Goal: Find specific page/section: Find specific page/section

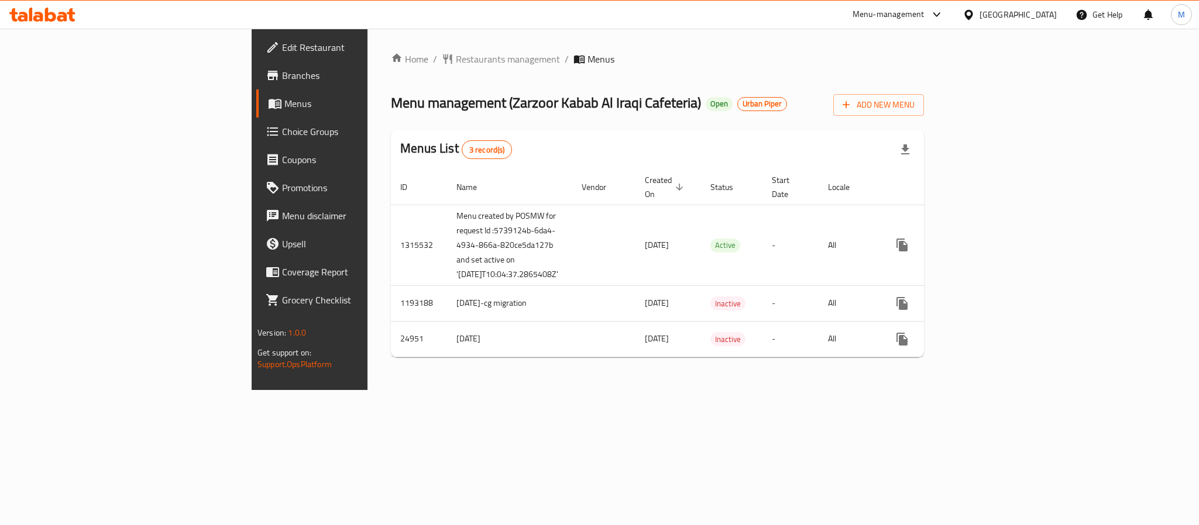
click at [1034, 11] on div "[GEOGRAPHIC_DATA]" at bounding box center [1018, 14] width 77 height 13
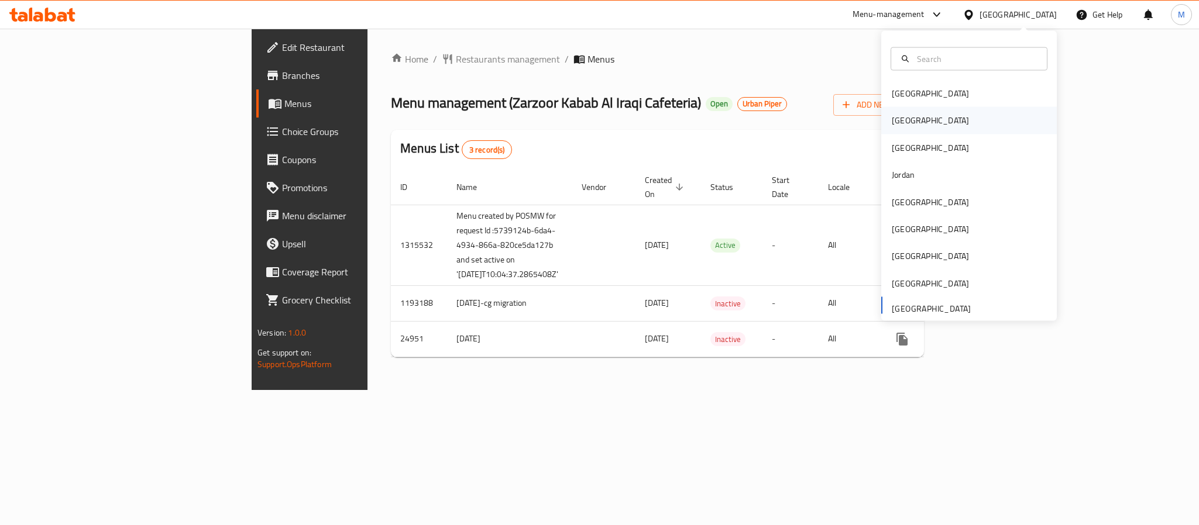
click at [896, 123] on div "[GEOGRAPHIC_DATA]" at bounding box center [930, 120] width 77 height 13
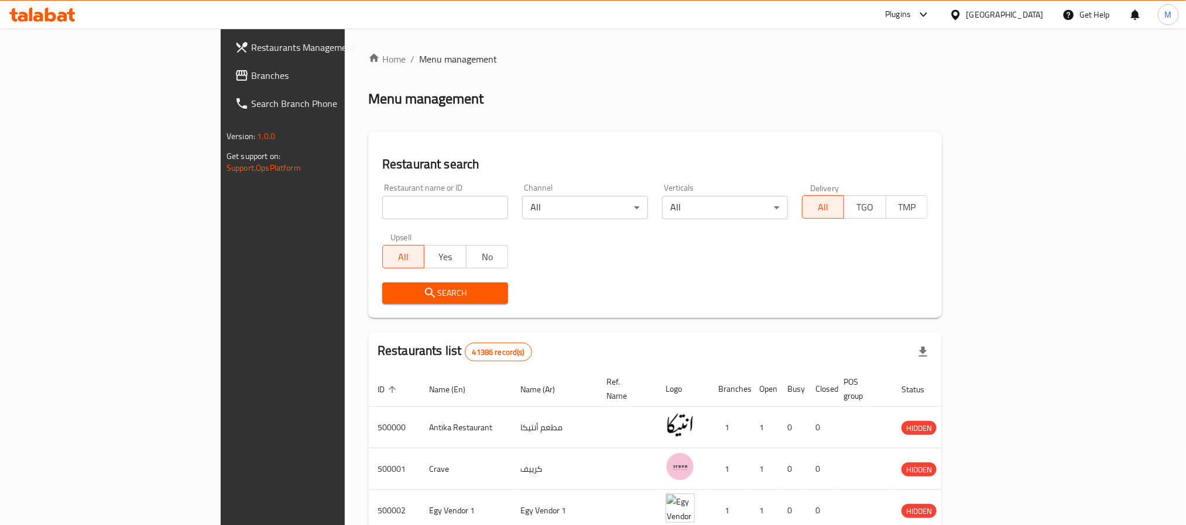
drag, startPoint x: 351, startPoint y: 204, endPoint x: 349, endPoint y: 185, distance: 19.4
click at [382, 204] on input "search" at bounding box center [445, 207] width 126 height 23
paste input "677778"
type input "677778"
click at [391, 292] on span "Search" at bounding box center [444, 293] width 107 height 15
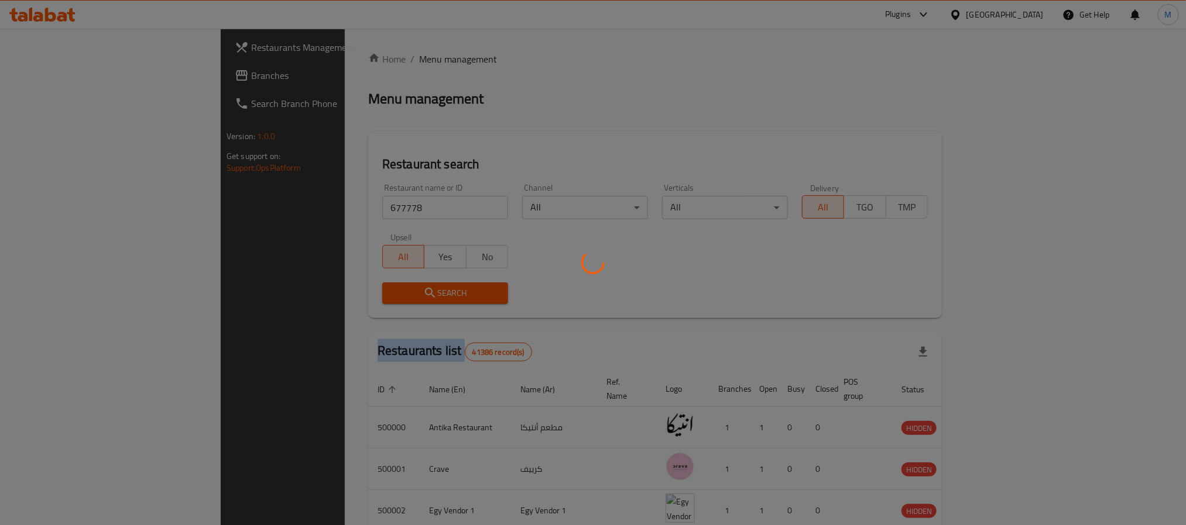
click at [358, 293] on div at bounding box center [593, 262] width 1186 height 525
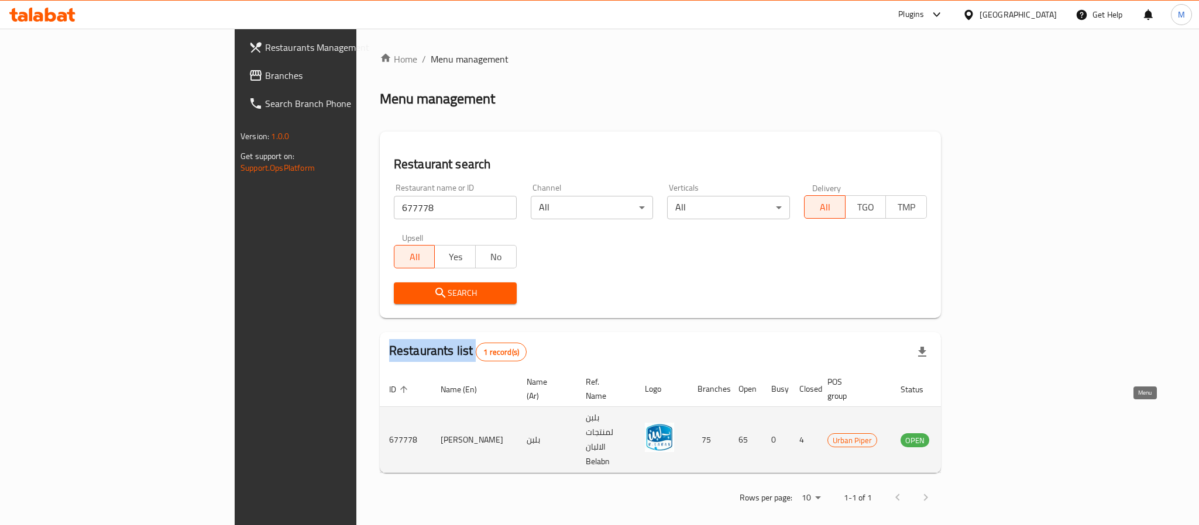
click at [976, 433] on icon "enhanced table" at bounding box center [969, 440] width 14 height 14
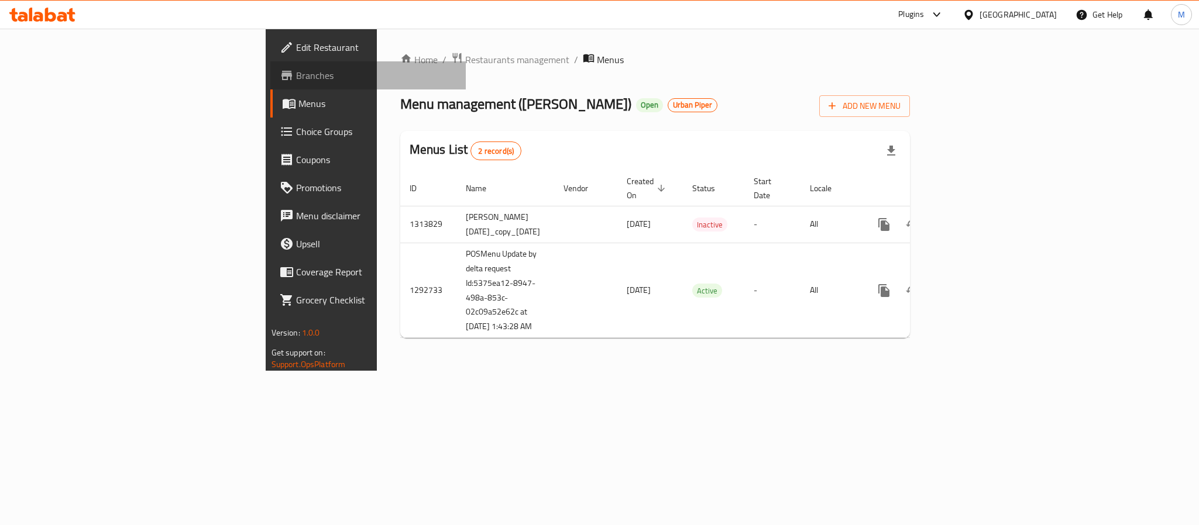
click at [296, 80] on span "Branches" at bounding box center [376, 75] width 160 height 14
